Goal: Information Seeking & Learning: Learn about a topic

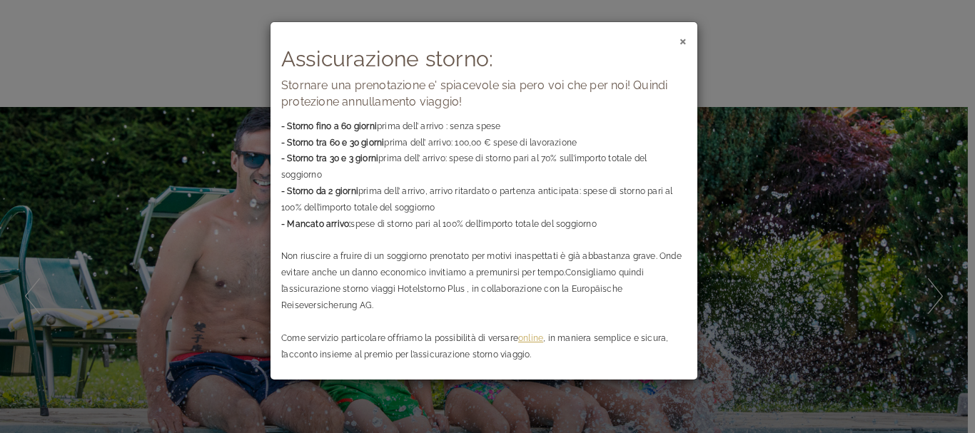
click at [684, 40] on span "×" at bounding box center [682, 40] width 7 height 18
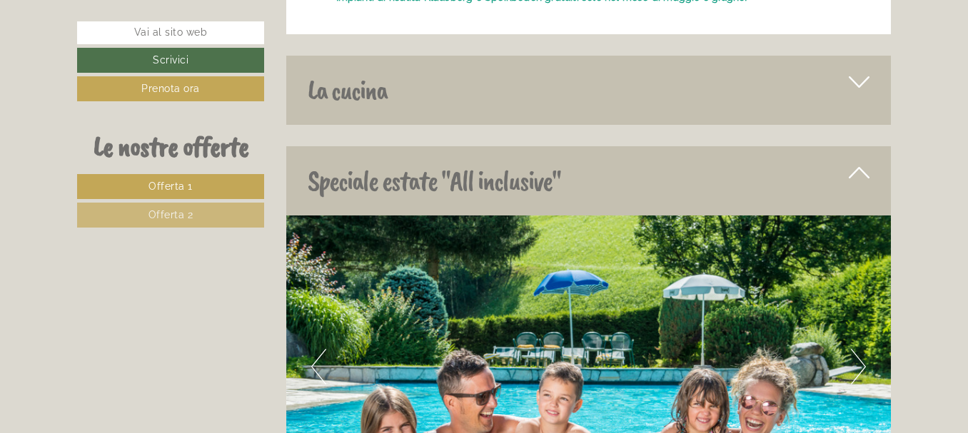
scroll to position [3925, 0]
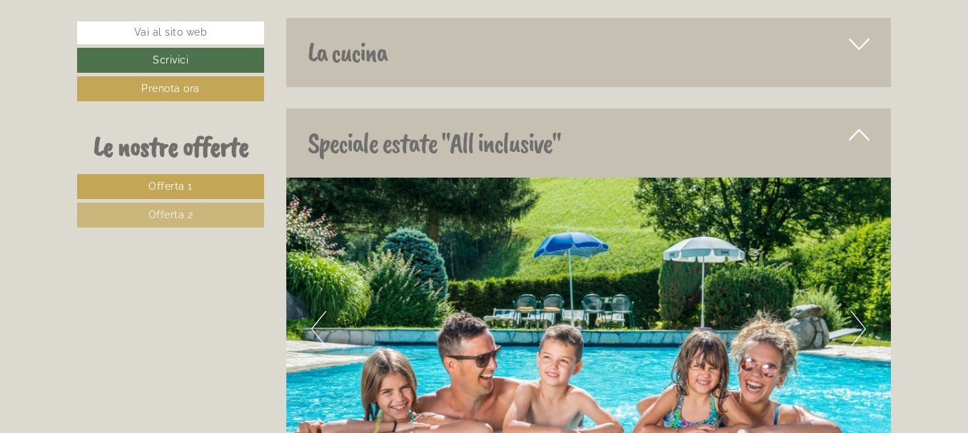
click at [345, 33] on div "La cucina" at bounding box center [588, 52] width 605 height 69
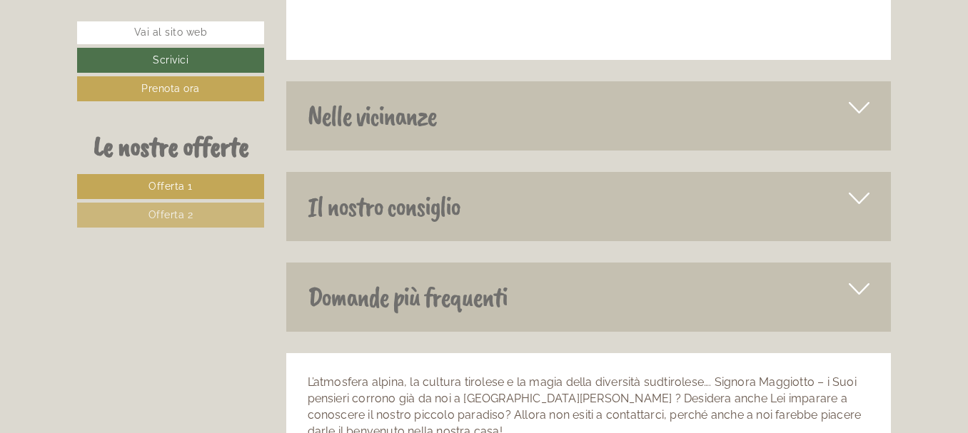
scroll to position [5495, 0]
click at [379, 96] on div "Nelle vicinanze" at bounding box center [588, 115] width 605 height 69
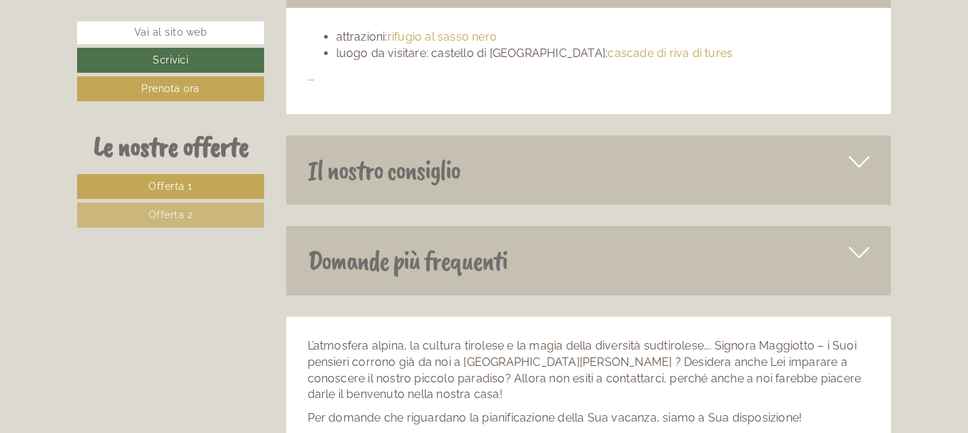
scroll to position [5638, 0]
click at [396, 152] on div "Il nostro consiglio" at bounding box center [588, 169] width 605 height 69
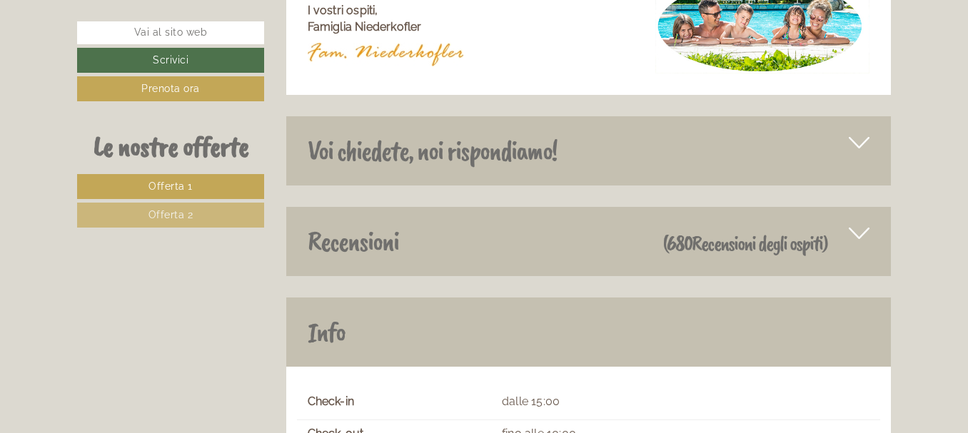
scroll to position [6708, 0]
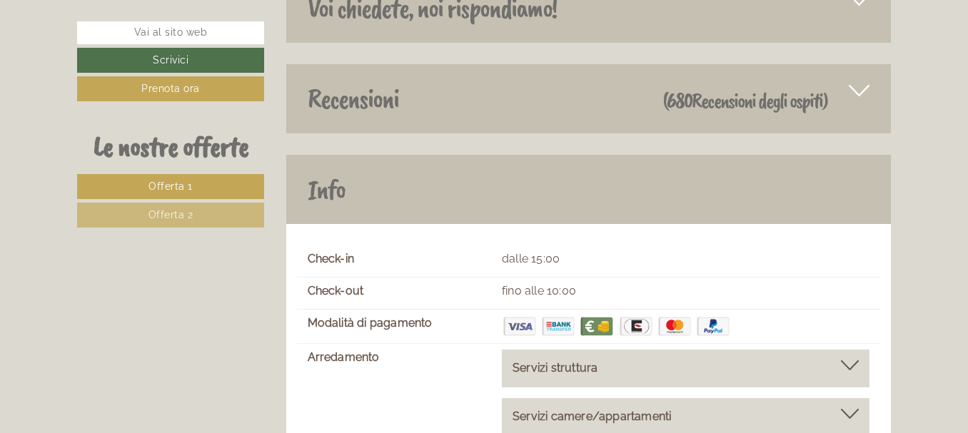
click at [729, 87] on span "Recensioni degli ospiti" at bounding box center [757, 100] width 131 height 27
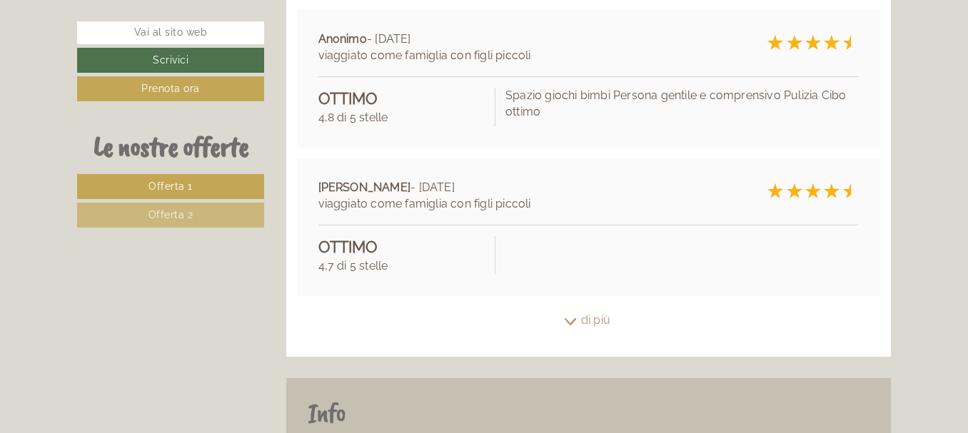
scroll to position [6994, 0]
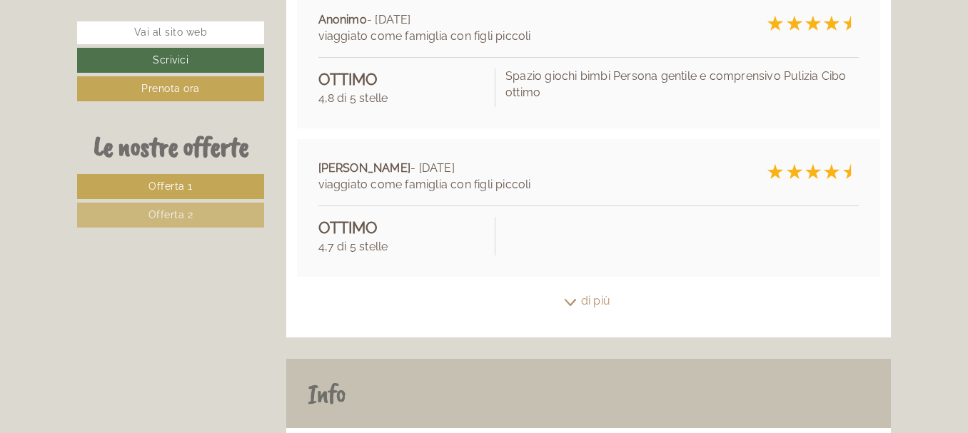
click at [596, 288] on div "di più" at bounding box center [588, 302] width 605 height 28
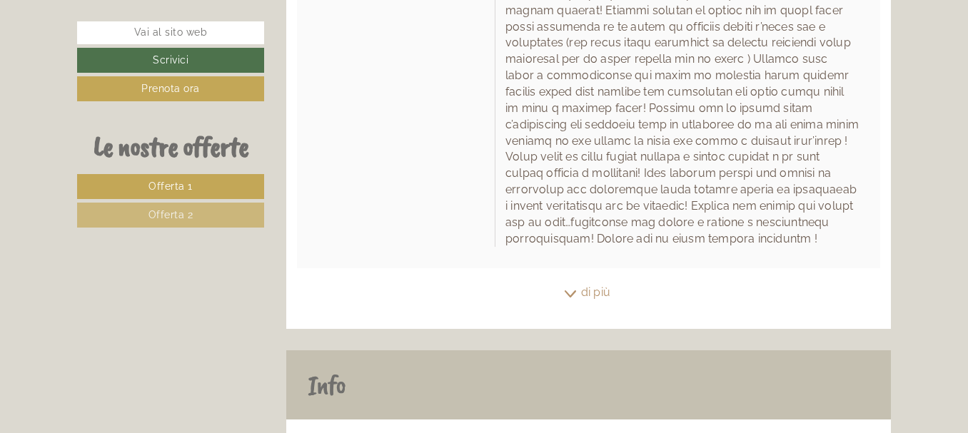
scroll to position [7707, 0]
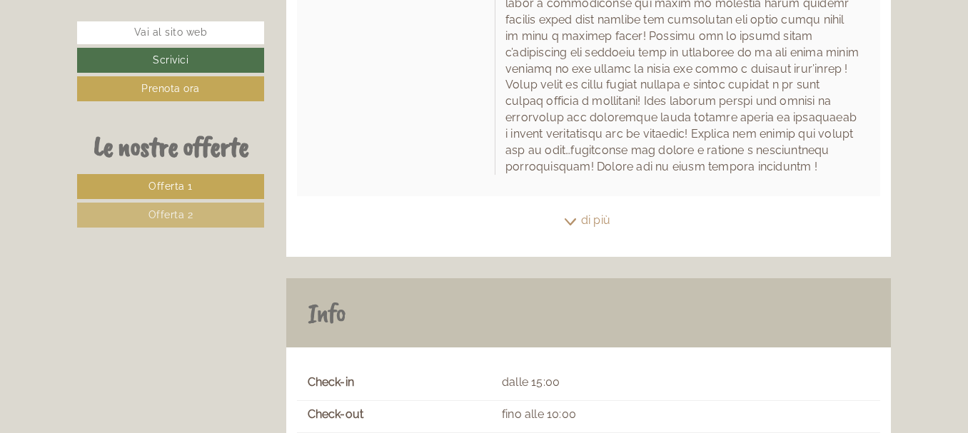
click at [603, 207] on div "di più" at bounding box center [588, 221] width 605 height 28
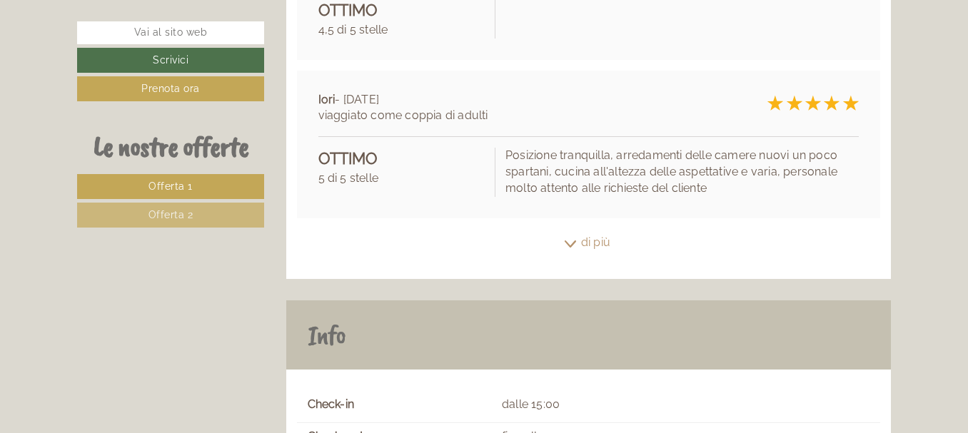
scroll to position [8064, 0]
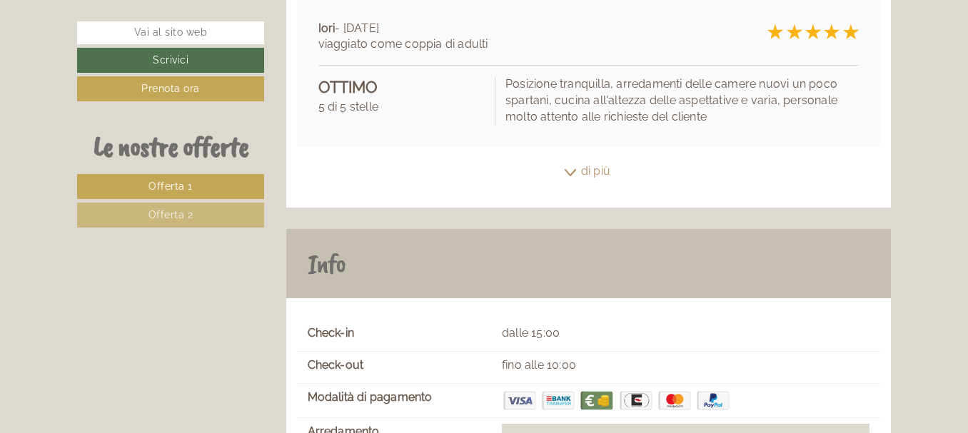
click at [597, 158] on div "di più" at bounding box center [588, 172] width 605 height 28
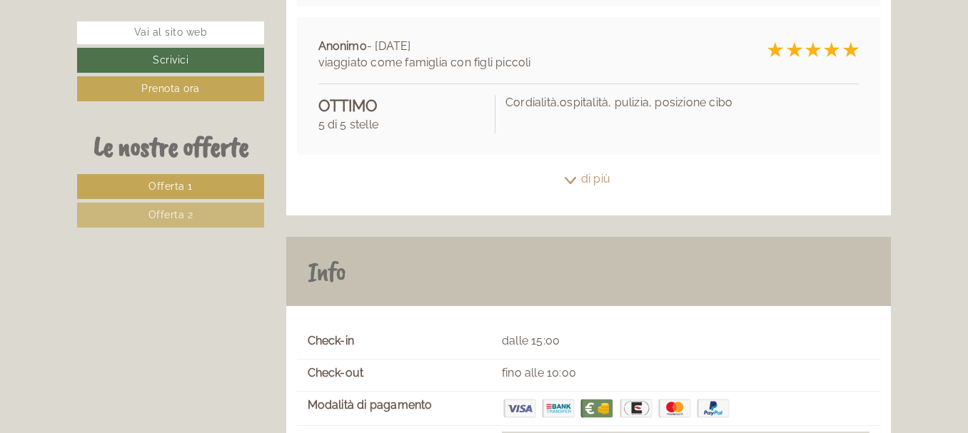
scroll to position [8421, 0]
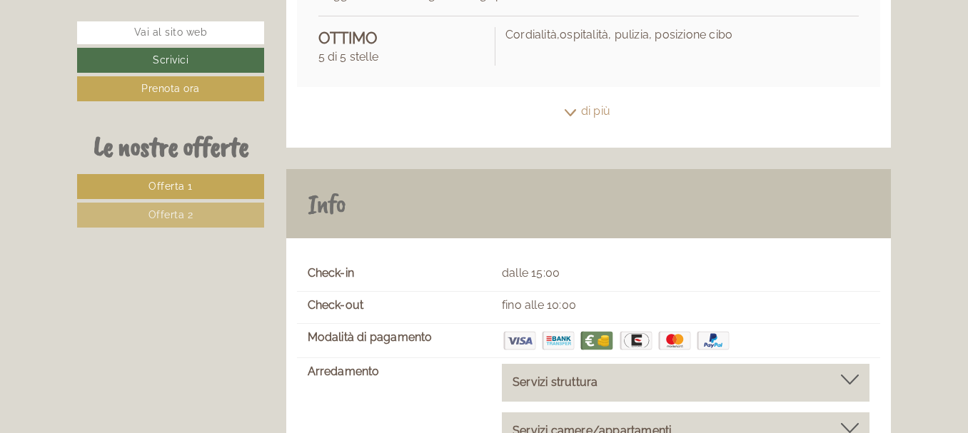
click at [602, 98] on div "di più" at bounding box center [588, 112] width 605 height 28
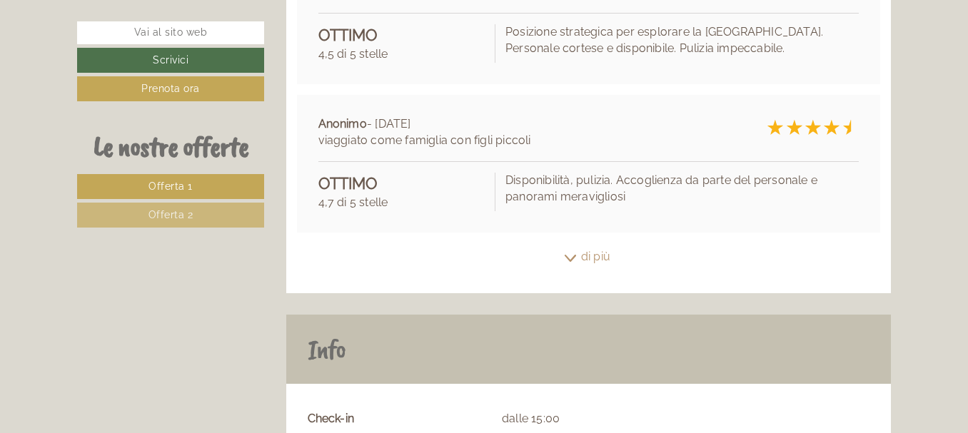
scroll to position [8635, 0]
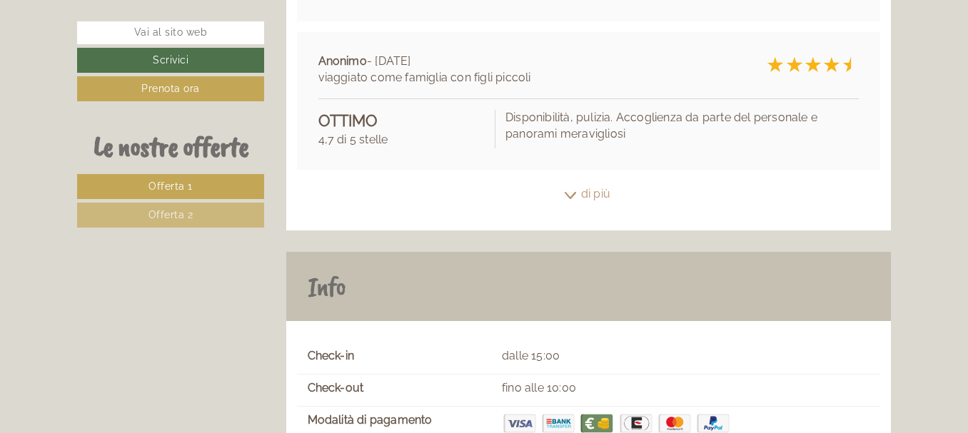
click at [592, 181] on div "di più" at bounding box center [588, 195] width 605 height 28
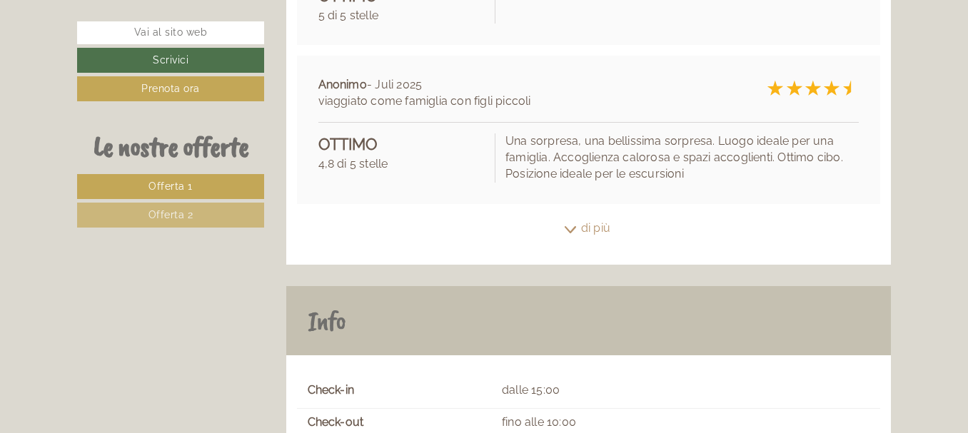
scroll to position [8920, 0]
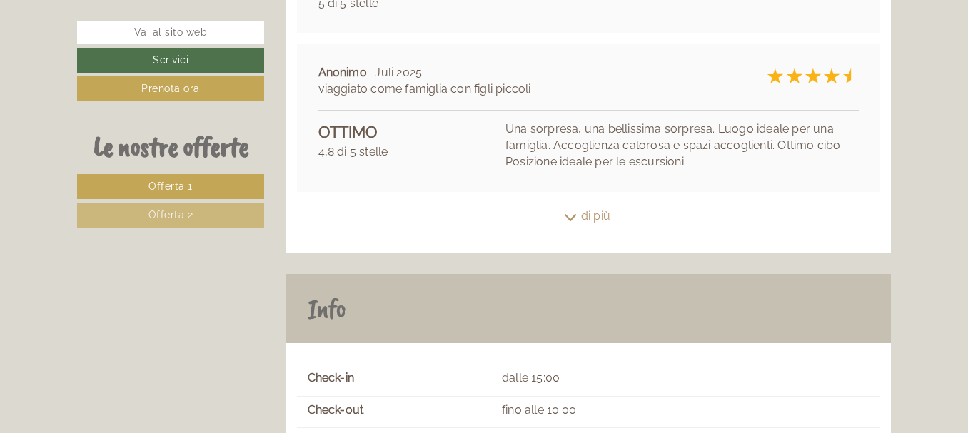
click at [600, 203] on div "di più" at bounding box center [588, 217] width 605 height 28
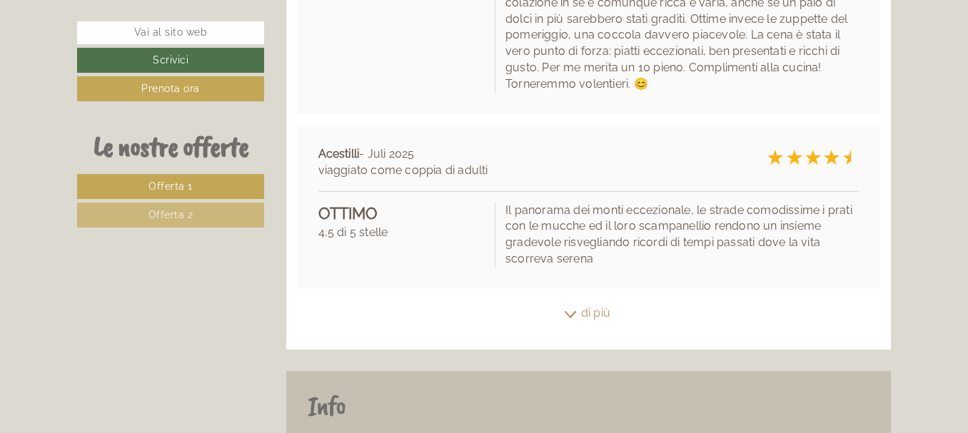
scroll to position [9349, 0]
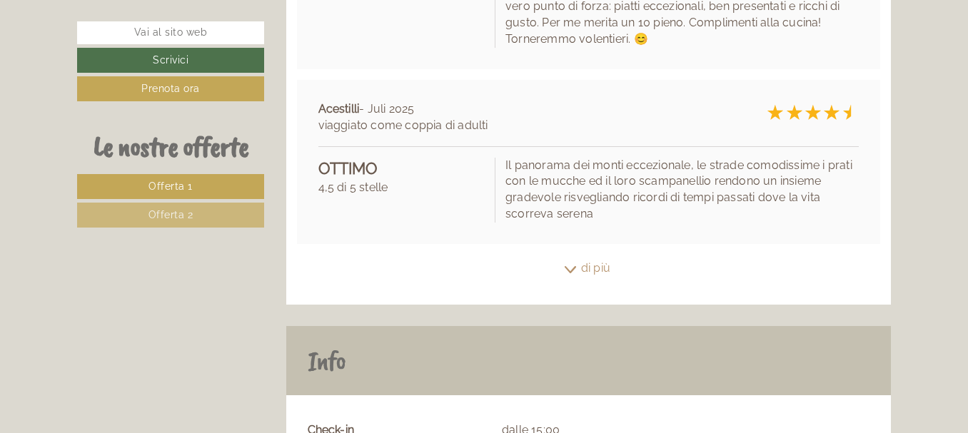
click at [592, 255] on div "di più" at bounding box center [588, 269] width 605 height 28
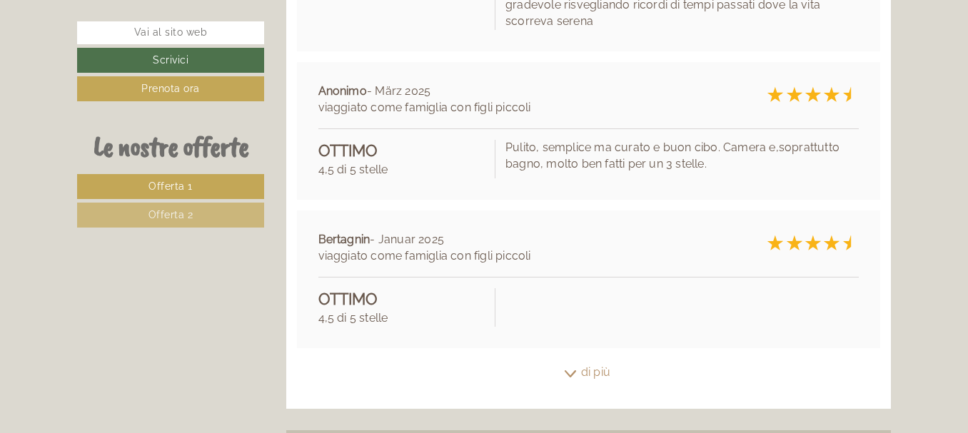
scroll to position [9563, 0]
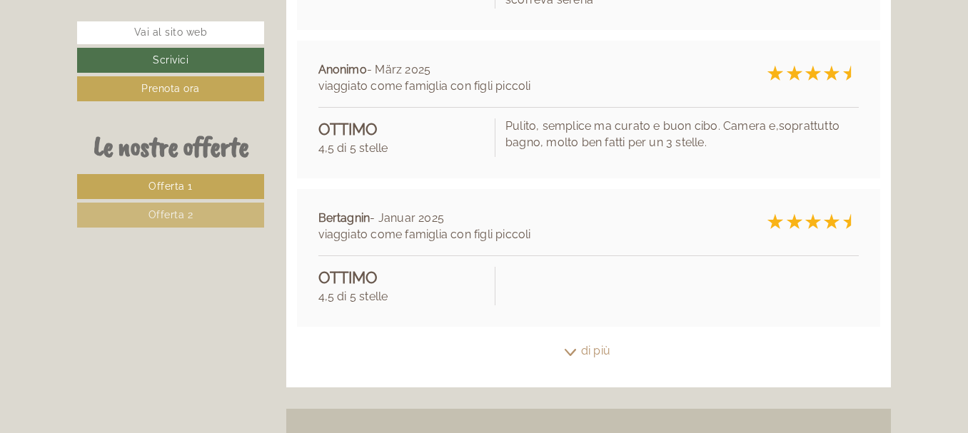
click at [600, 338] on div "di più" at bounding box center [588, 352] width 605 height 28
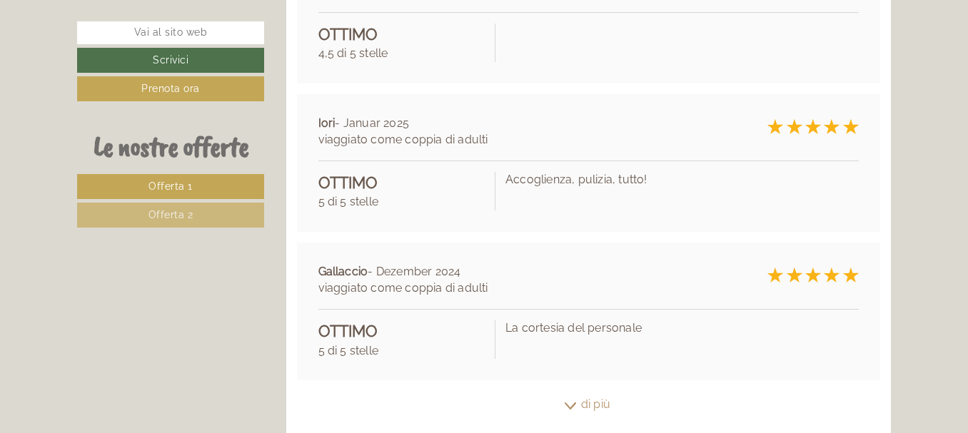
scroll to position [9848, 0]
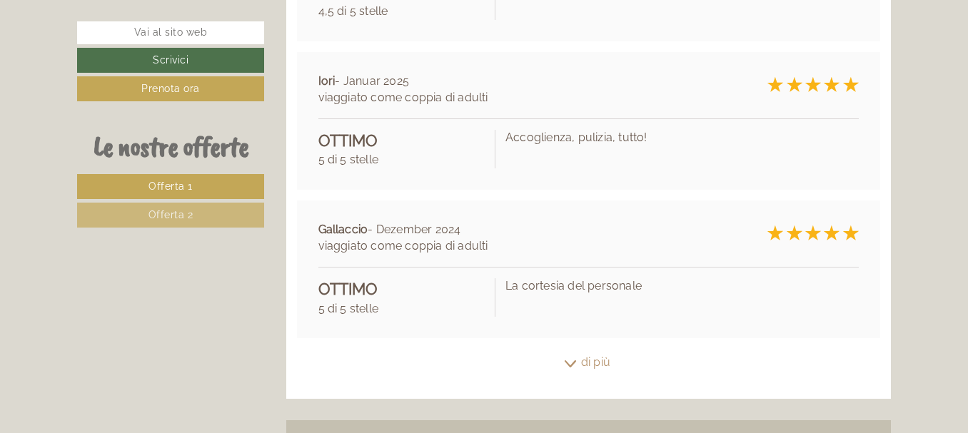
click at [594, 349] on div "di più" at bounding box center [588, 363] width 605 height 28
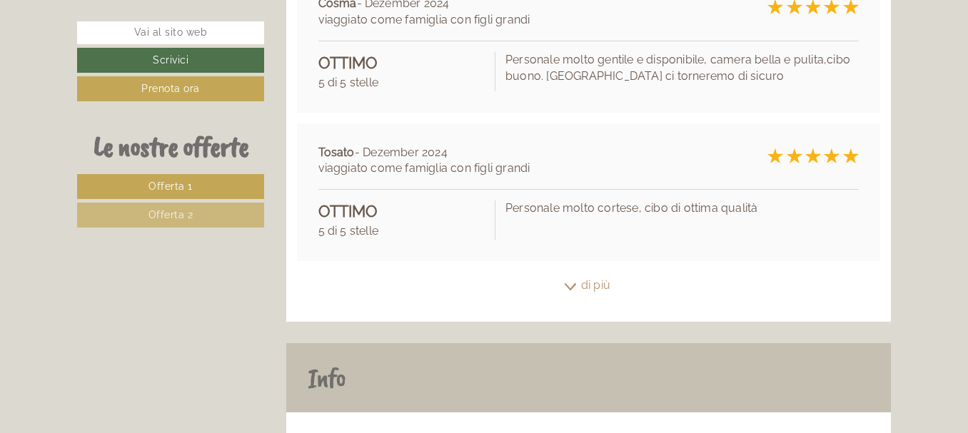
scroll to position [10276, 0]
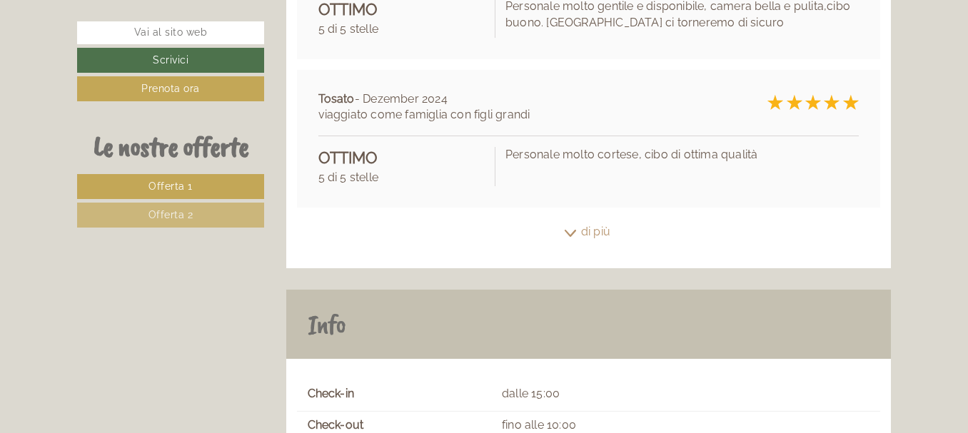
click at [604, 218] on div "di più" at bounding box center [588, 232] width 605 height 28
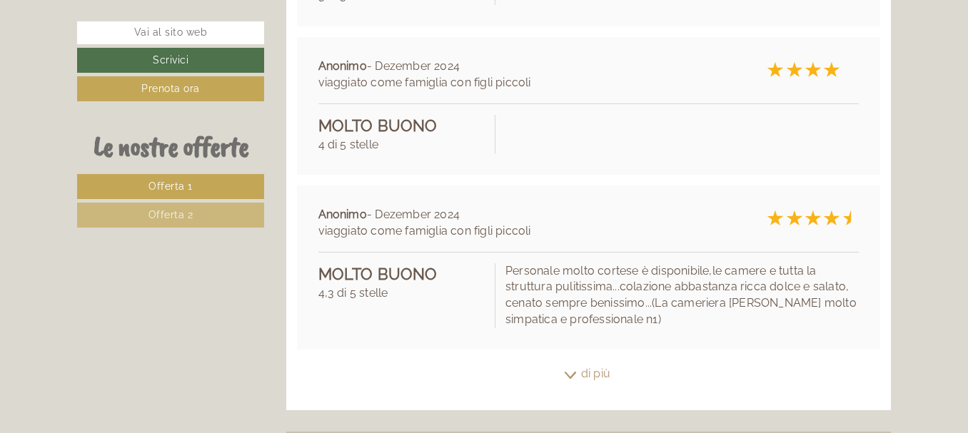
scroll to position [10562, 0]
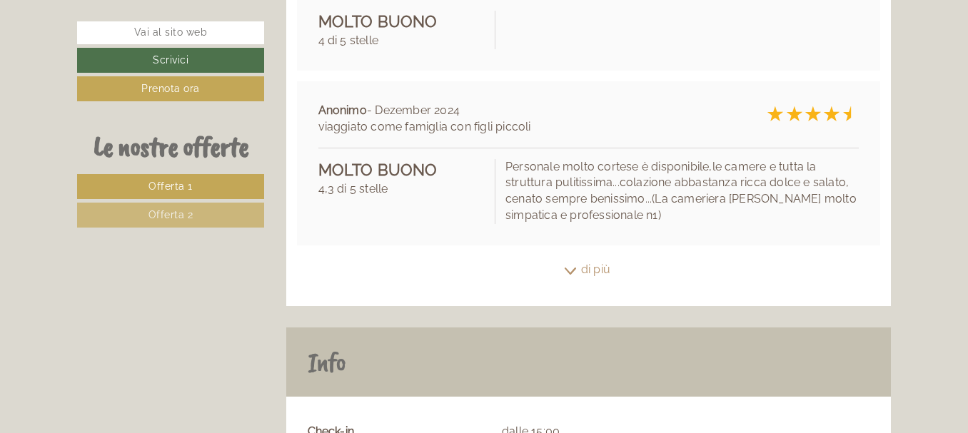
click at [597, 256] on div "di più" at bounding box center [588, 270] width 605 height 28
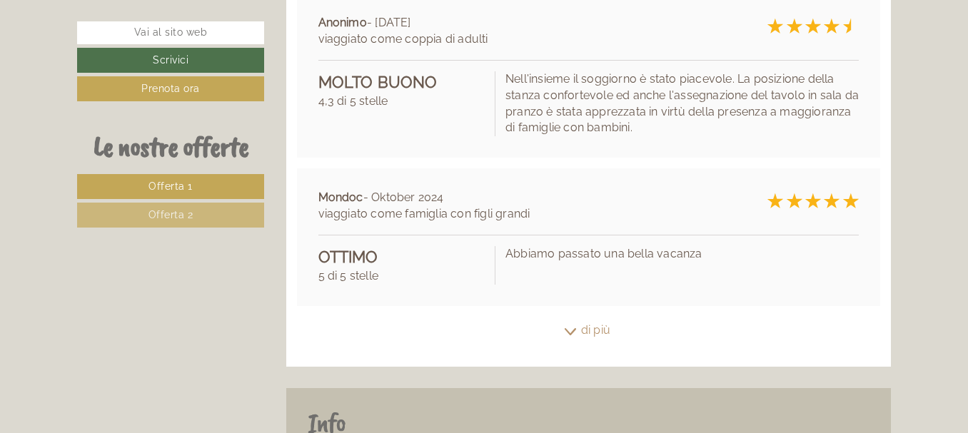
scroll to position [10847, 0]
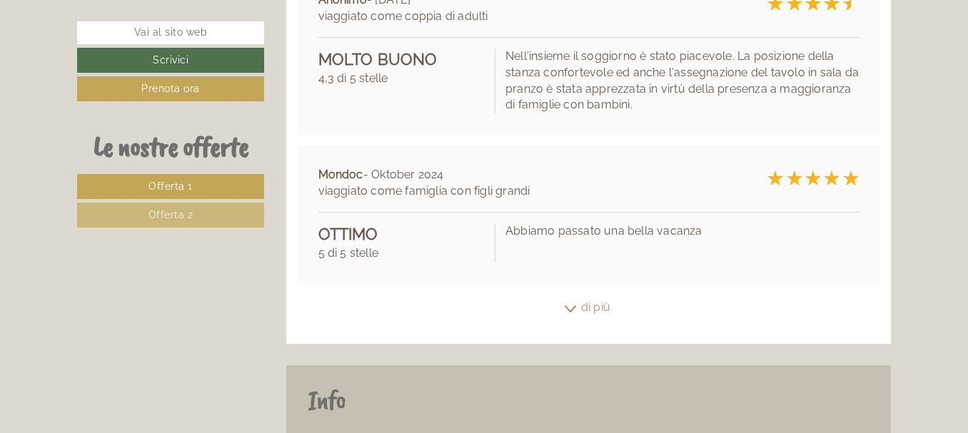
click at [598, 294] on div "di più" at bounding box center [588, 308] width 605 height 28
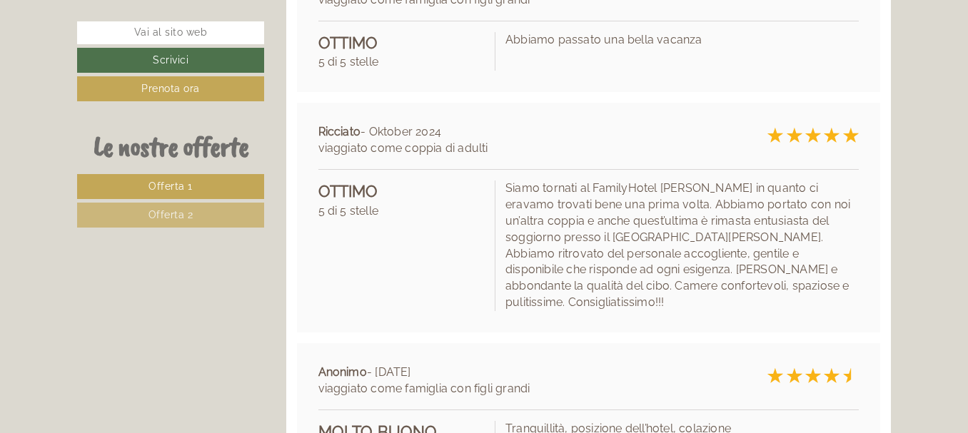
scroll to position [11133, 0]
